Goal: Task Accomplishment & Management: Use online tool/utility

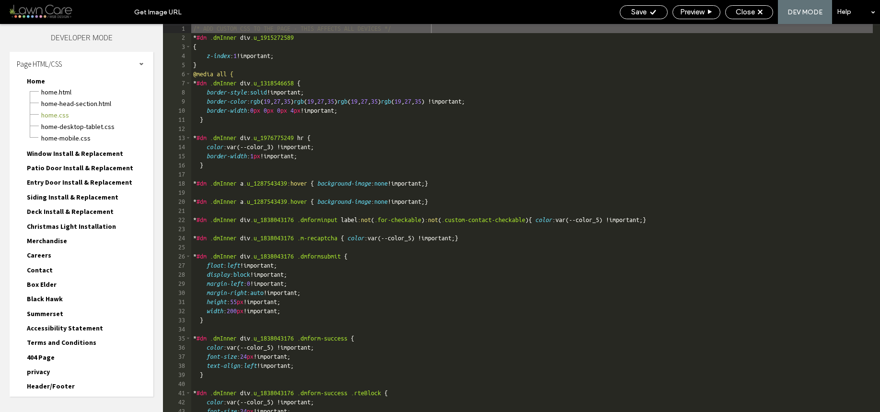
click at [57, 70] on div "Page HTML/CSS" at bounding box center [82, 64] width 144 height 24
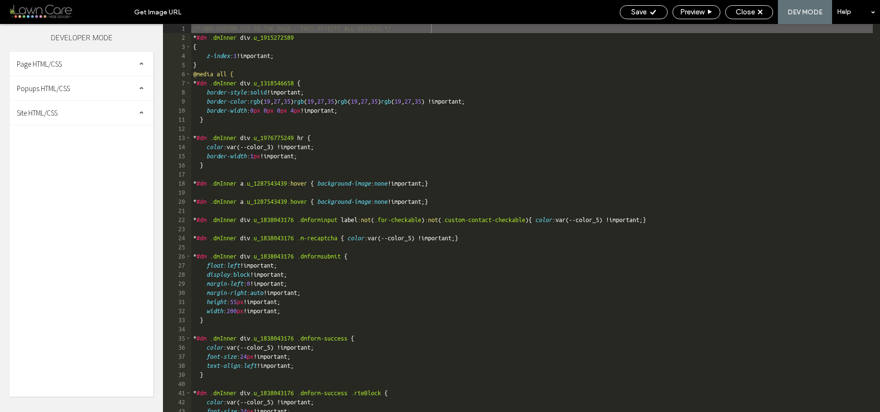
click at [55, 91] on span "Popups HTML/CSS" at bounding box center [43, 88] width 53 height 9
click at [56, 91] on span "Popups HTML/CSS" at bounding box center [43, 88] width 53 height 9
click at [55, 115] on span "Site HTML/CSS" at bounding box center [37, 112] width 41 height 9
click at [69, 148] on div "site.css" at bounding box center [99, 153] width 109 height 11
click at [72, 144] on span "body-end.html" at bounding box center [99, 143] width 109 height 10
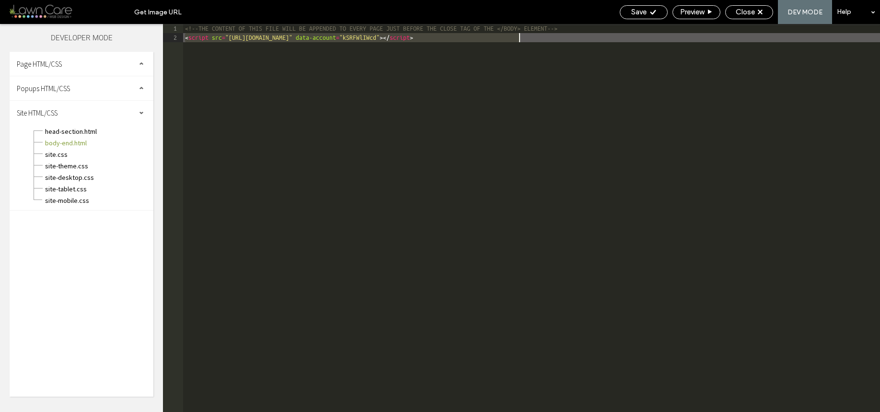
drag, startPoint x: 187, startPoint y: 38, endPoint x: 524, endPoint y: 37, distance: 336.8
click at [524, 37] on div "<!--THE CONTENT OF THIS FILE WILL BE APPENDED TO EVERY PAGE JUST BEFORE THE CLO…" at bounding box center [531, 227] width 697 height 406
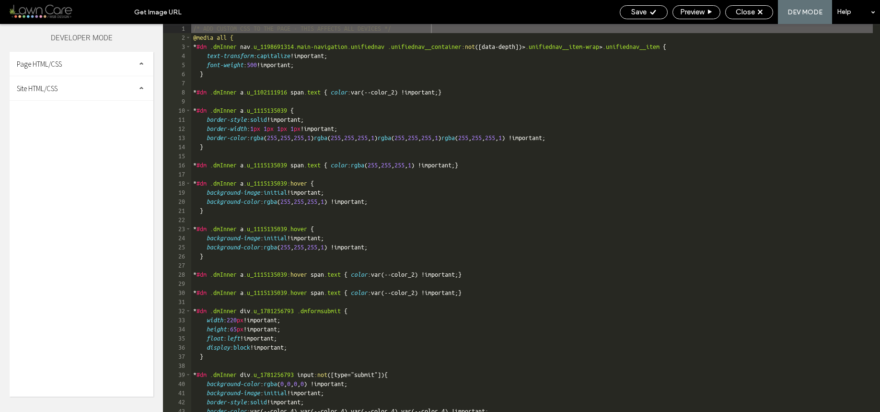
click at [60, 97] on div "Site HTML/CSS" at bounding box center [82, 88] width 144 height 24
drag, startPoint x: 61, startPoint y: 118, endPoint x: 66, endPoint y: 116, distance: 5.0
click at [61, 117] on span "body-end.html" at bounding box center [99, 119] width 109 height 10
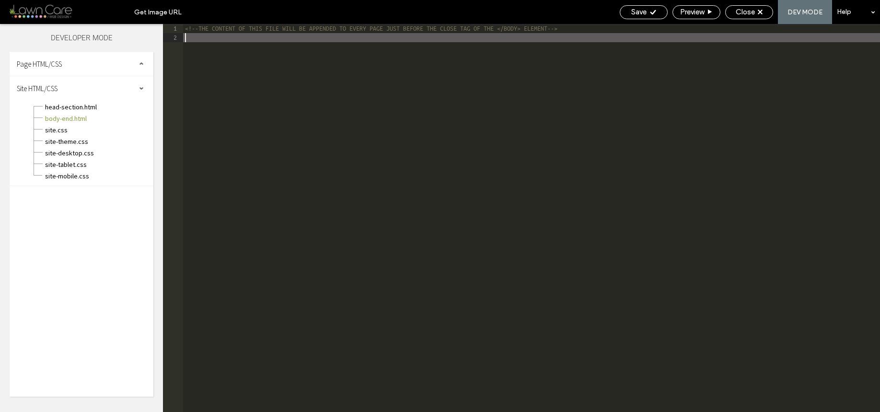
click at [263, 40] on div "<!--THE CONTENT OF THIS FILE WILL BE APPENDED TO EVERY PAGE JUST BEFORE THE CLO…" at bounding box center [531, 227] width 697 height 406
click at [630, 19] on div "Save" at bounding box center [644, 12] width 48 height 14
click at [632, 12] on span "Save" at bounding box center [638, 12] width 15 height 9
click at [758, 11] on icon at bounding box center [760, 12] width 5 height 5
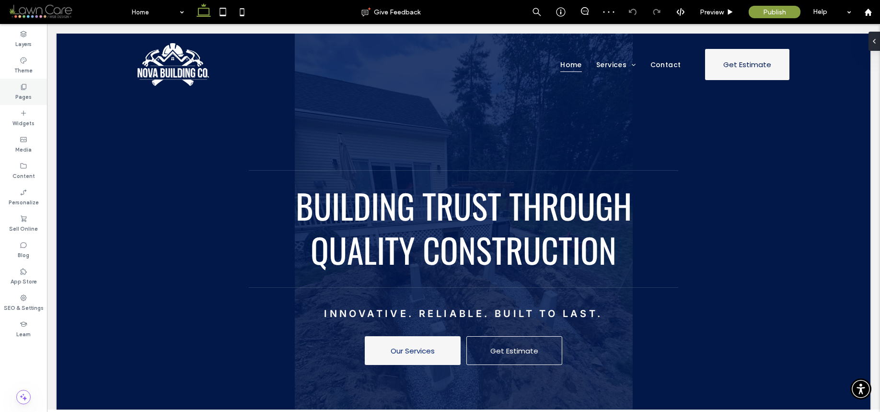
click at [23, 90] on icon at bounding box center [24, 87] width 8 height 8
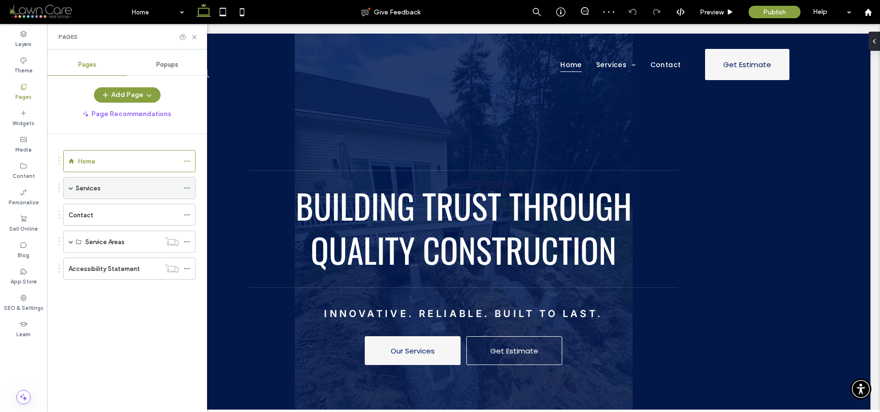
click at [98, 186] on label "Services" at bounding box center [88, 188] width 25 height 17
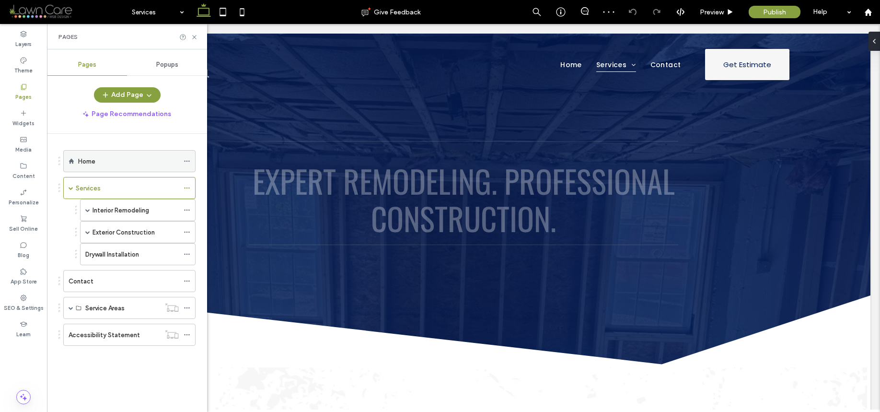
click at [104, 156] on div "Home" at bounding box center [128, 161] width 101 height 10
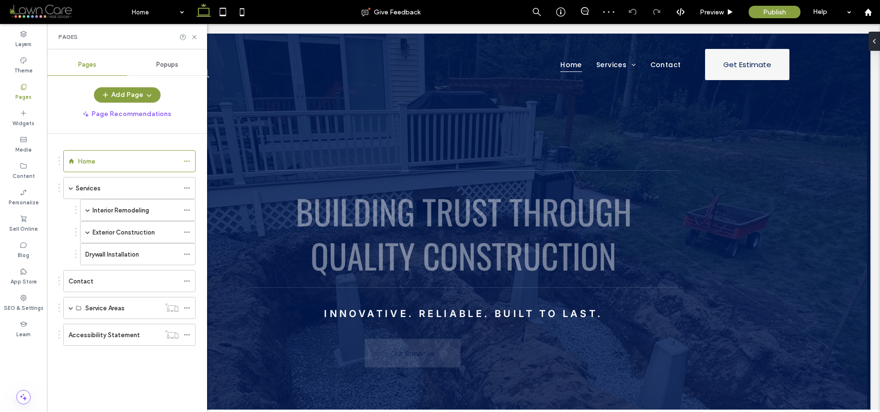
click at [389, 141] on div "Building Trust Through Quality Construction Innovative. Reliable. Built to Last…" at bounding box center [464, 259] width 814 height 450
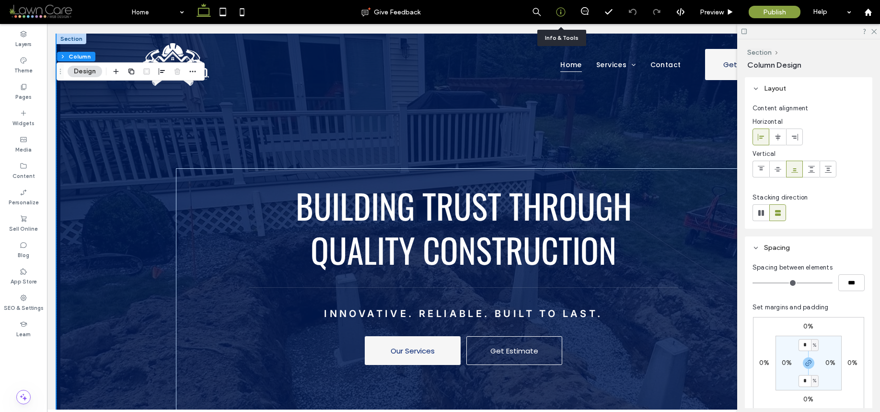
click at [559, 12] on icon at bounding box center [561, 12] width 10 height 10
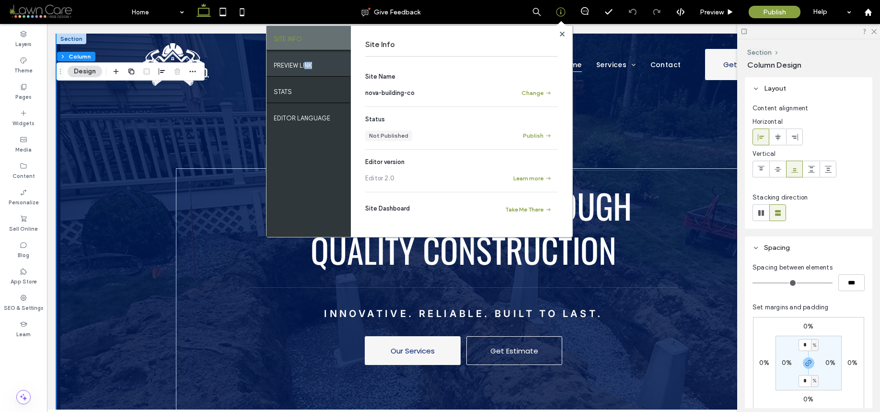
click at [305, 68] on div "PREVIEW LINK" at bounding box center [308, 64] width 84 height 24
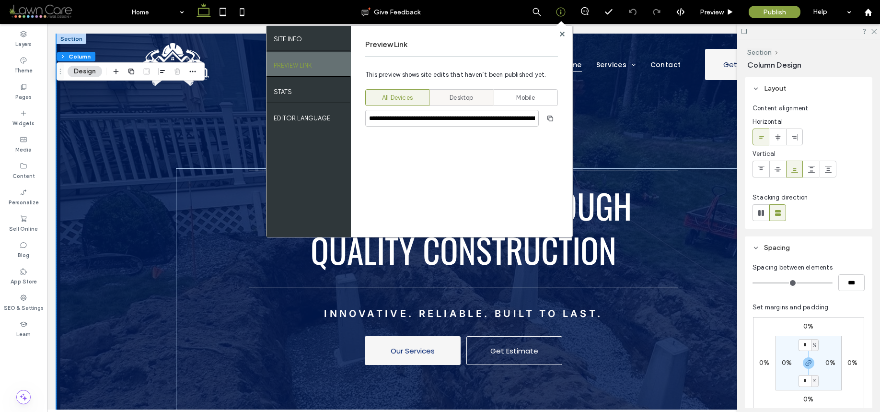
click at [464, 95] on span "Desktop" at bounding box center [460, 98] width 23 height 10
type input "**********"
click at [552, 122] on span "button" at bounding box center [549, 118] width 15 height 15
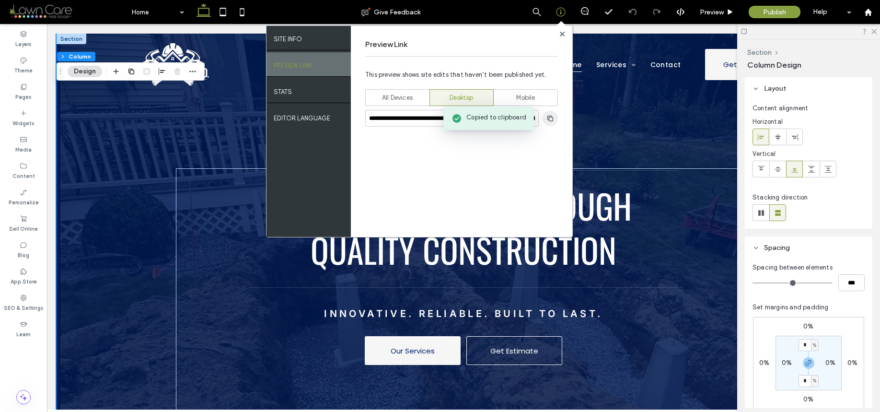
click at [552, 122] on span "button" at bounding box center [549, 118] width 15 height 15
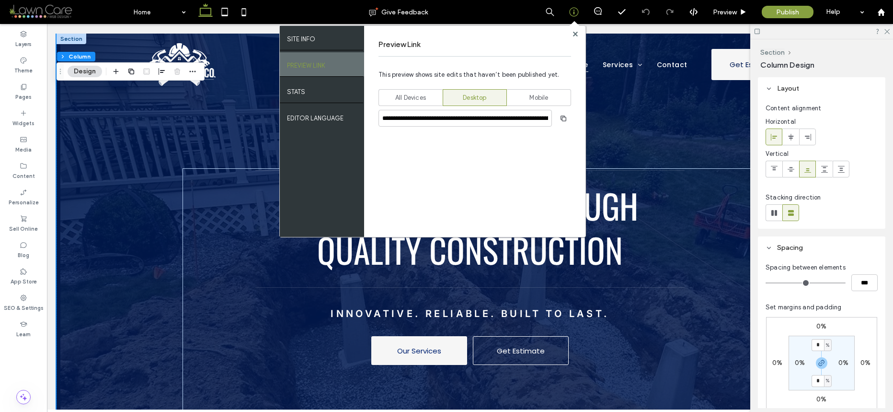
click at [579, 34] on div "**********" at bounding box center [474, 131] width 221 height 211
click at [571, 35] on div "Preview Link" at bounding box center [475, 44] width 193 height 23
click at [575, 35] on icon at bounding box center [575, 34] width 5 height 5
